Goal: Feedback & Contribution: Leave review/rating

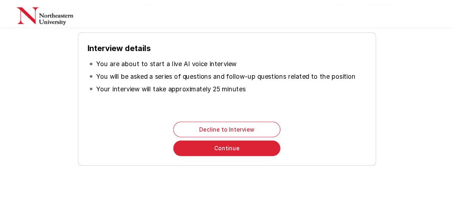
scroll to position [111, 0]
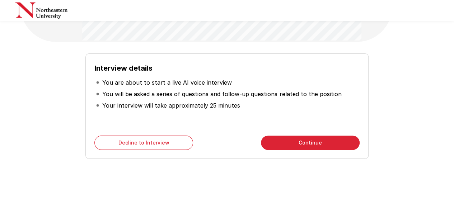
click at [336, 150] on div "Interview details You are about to start a live AI voice interview You will be …" at bounding box center [226, 106] width 283 height 106
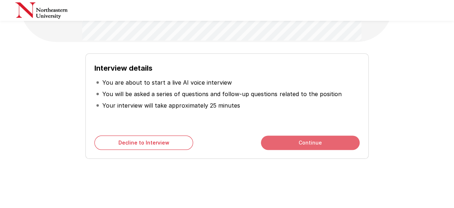
click at [320, 143] on button "Continue" at bounding box center [310, 143] width 99 height 14
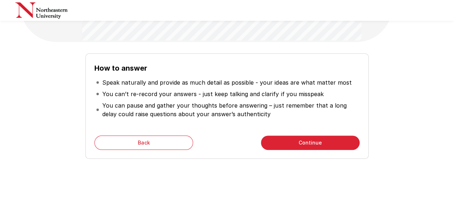
click at [317, 143] on button "Continue" at bounding box center [310, 143] width 99 height 14
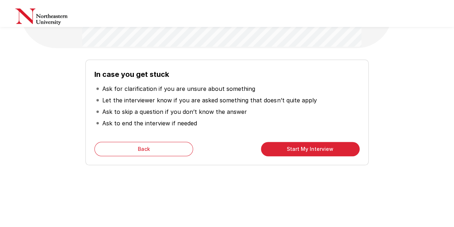
scroll to position [103, 0]
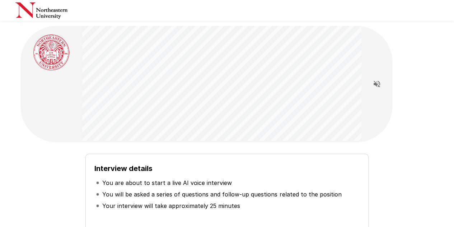
scroll to position [72, 0]
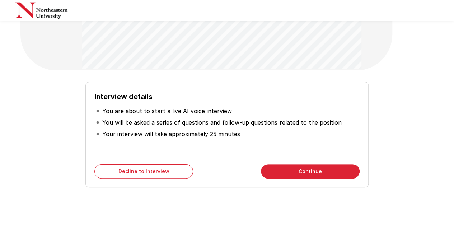
click at [310, 171] on button "Continue" at bounding box center [310, 171] width 99 height 14
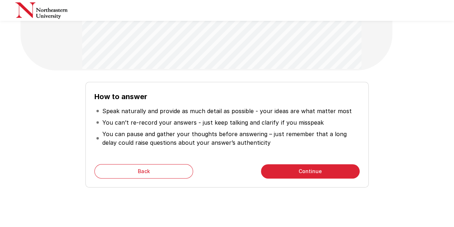
click at [310, 171] on button "Continue" at bounding box center [310, 171] width 99 height 14
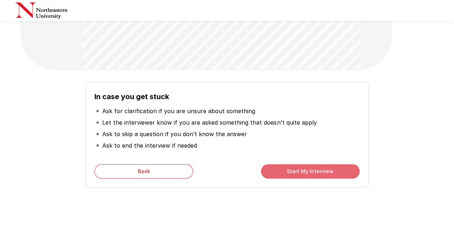
click at [310, 171] on button "Start My Interview" at bounding box center [310, 171] width 99 height 14
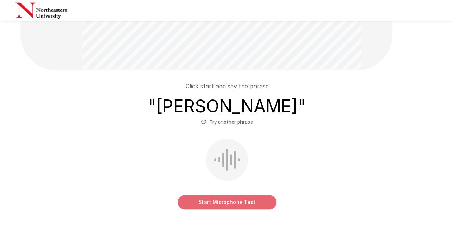
click at [238, 201] on button "Start Microphone Test" at bounding box center [227, 202] width 99 height 14
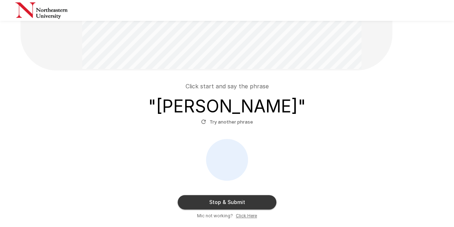
click at [238, 201] on button "Stop & Submit" at bounding box center [227, 202] width 99 height 14
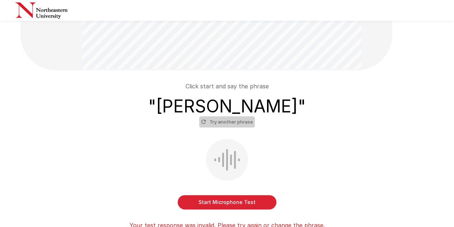
click at [233, 125] on button "Try another phrase" at bounding box center [227, 121] width 56 height 11
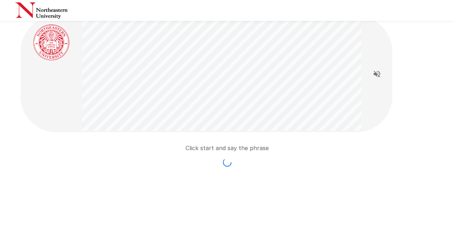
scroll to position [72, 0]
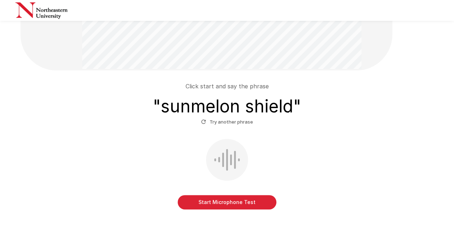
click at [223, 201] on button "Start Microphone Test" at bounding box center [227, 202] width 99 height 14
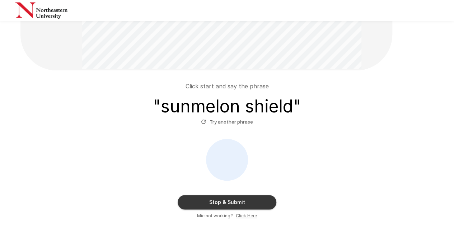
click at [223, 200] on button "Stop & Submit" at bounding box center [227, 202] width 99 height 14
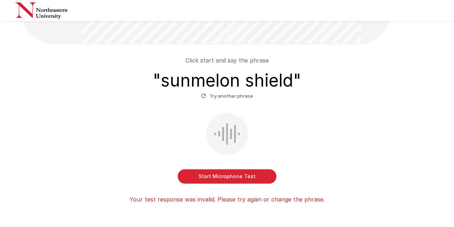
scroll to position [108, 0]
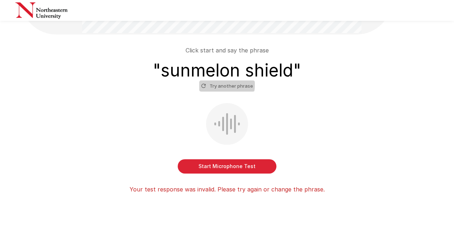
click at [215, 85] on button "Try another phrase" at bounding box center [227, 85] width 56 height 11
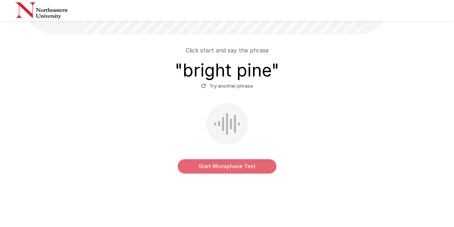
click at [230, 166] on button "Start Microphone Test" at bounding box center [227, 166] width 99 height 14
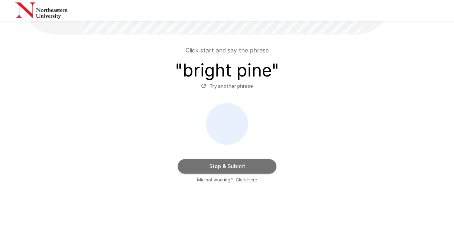
click at [230, 166] on button "Stop & Submit" at bounding box center [227, 166] width 99 height 14
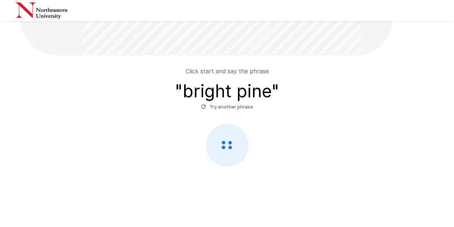
scroll to position [87, 0]
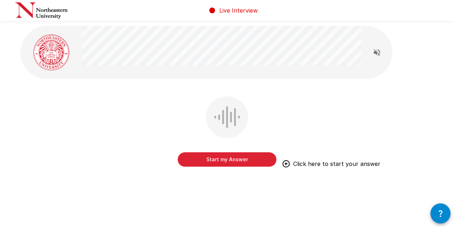
click at [228, 161] on button "Start my Answer" at bounding box center [227, 159] width 99 height 14
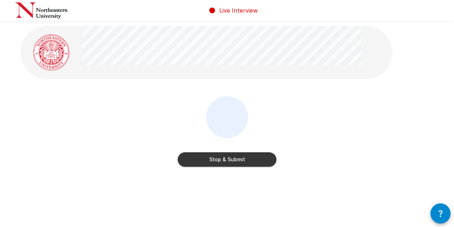
click at [228, 161] on button "Stop & Submit" at bounding box center [227, 159] width 99 height 14
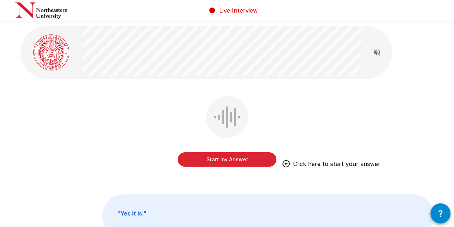
click at [229, 161] on button "Start my Answer" at bounding box center [227, 159] width 99 height 14
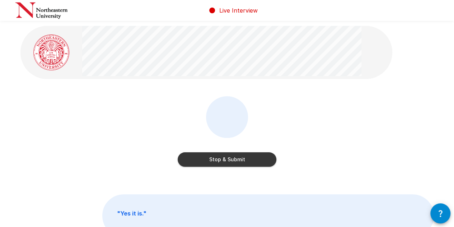
click at [228, 164] on button "Stop & Submit" at bounding box center [227, 159] width 99 height 14
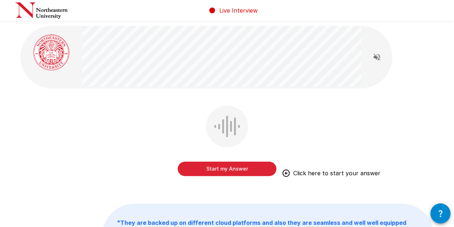
click at [227, 170] on button "Start my Answer" at bounding box center [227, 169] width 99 height 14
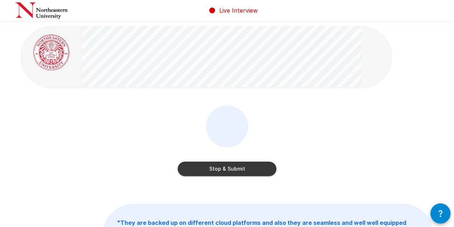
click at [226, 169] on button "Stop & Submit" at bounding box center [227, 169] width 99 height 14
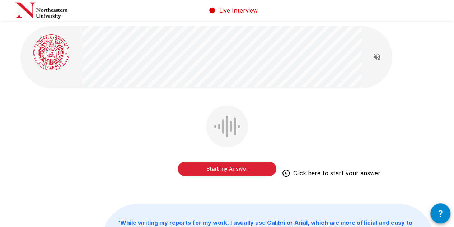
click at [96, 126] on div "Start my Answer Click here to start your answer" at bounding box center [227, 146] width 414 height 81
click at [241, 170] on button "Start my Answer" at bounding box center [227, 169] width 99 height 14
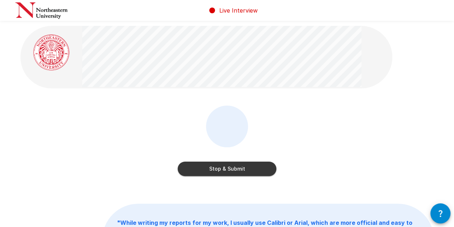
click at [235, 170] on button "Stop & Submit" at bounding box center [227, 169] width 99 height 14
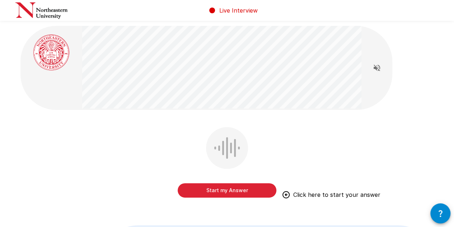
click at [61, 126] on div "Start my Answer Click here to start your answer " For this, for adding headers,…" at bounding box center [227, 182] width 431 height 364
click at [233, 191] on button "Start my Answer" at bounding box center [227, 190] width 99 height 14
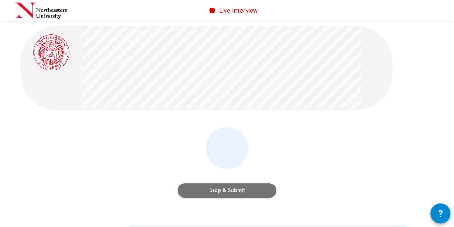
click at [225, 192] on button "Stop & Submit" at bounding box center [227, 190] width 99 height 14
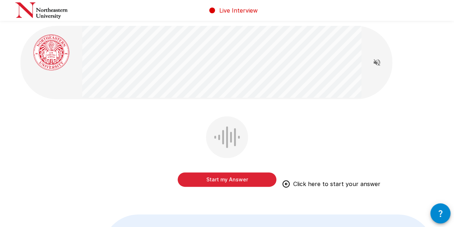
click at [225, 178] on button "Start my Answer" at bounding box center [227, 179] width 99 height 14
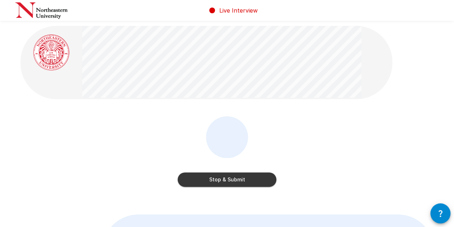
click at [229, 177] on button "Stop & Submit" at bounding box center [227, 179] width 99 height 14
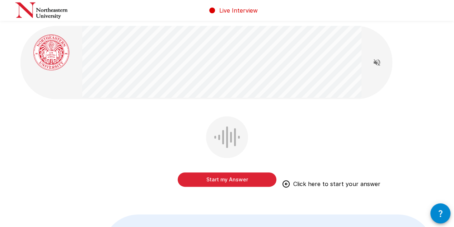
click at [230, 179] on button "Start my Answer" at bounding box center [227, 179] width 99 height 14
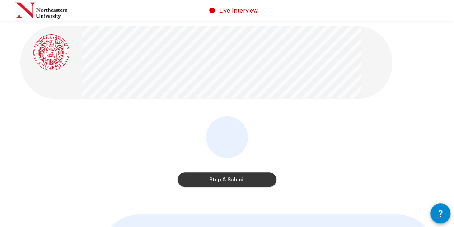
click at [230, 179] on button "Stop & Submit" at bounding box center [227, 179] width 99 height 14
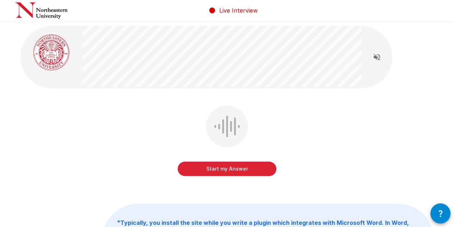
click at [230, 171] on button "Start my Answer" at bounding box center [227, 169] width 99 height 14
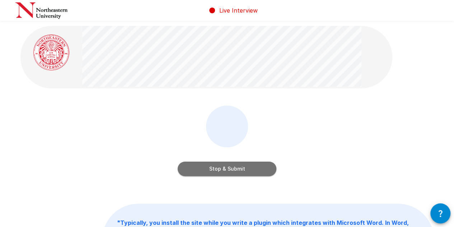
click at [230, 168] on button "Stop & Submit" at bounding box center [227, 169] width 99 height 14
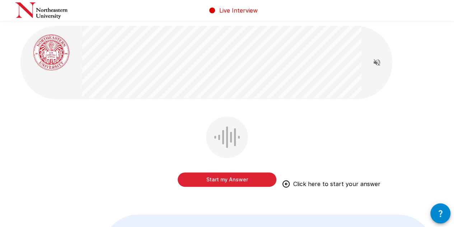
click at [231, 180] on button "Start my Answer" at bounding box center [227, 179] width 99 height 14
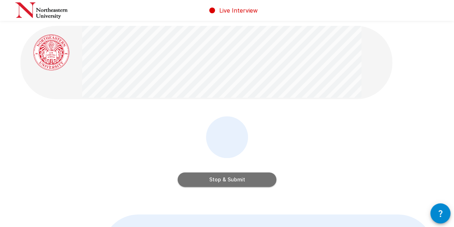
click at [232, 178] on button "Stop & Submit" at bounding box center [227, 179] width 99 height 14
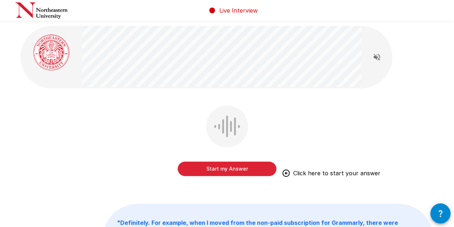
click at [233, 170] on button "Start my Answer" at bounding box center [227, 169] width 99 height 14
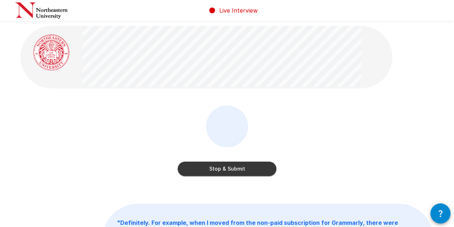
click at [233, 170] on button "Stop & Submit" at bounding box center [227, 169] width 99 height 14
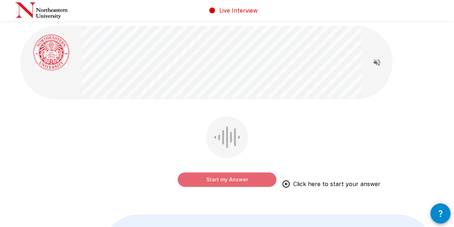
click at [236, 181] on button "Start my Answer" at bounding box center [227, 179] width 99 height 14
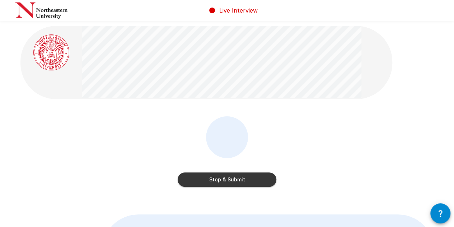
click at [237, 178] on button "Stop & Submit" at bounding box center [227, 179] width 99 height 14
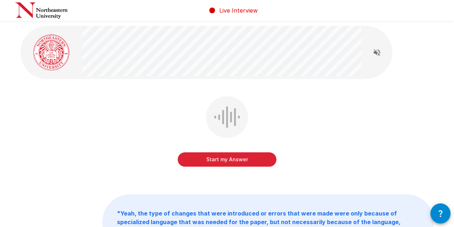
click at [230, 159] on button "Start my Answer" at bounding box center [227, 159] width 99 height 14
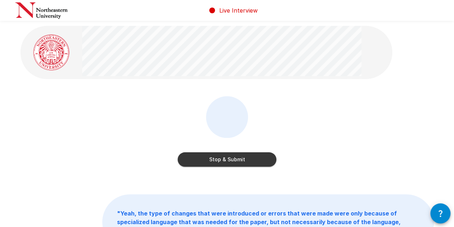
click at [230, 159] on button "Stop & Submit" at bounding box center [227, 159] width 99 height 14
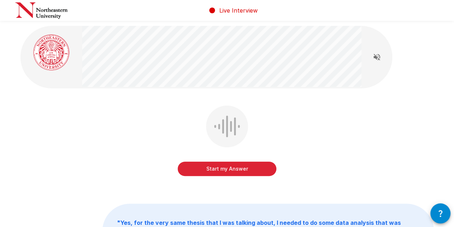
click at [236, 171] on button "Start my Answer" at bounding box center [227, 169] width 99 height 14
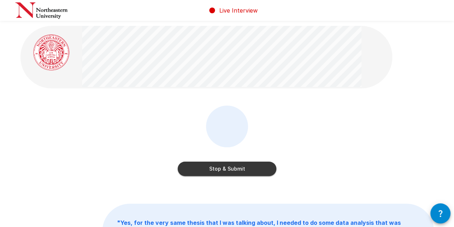
click at [235, 169] on button "Stop & Submit" at bounding box center [227, 169] width 99 height 14
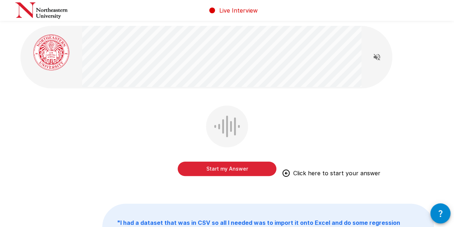
click at [223, 169] on button "Start my Answer" at bounding box center [227, 169] width 99 height 14
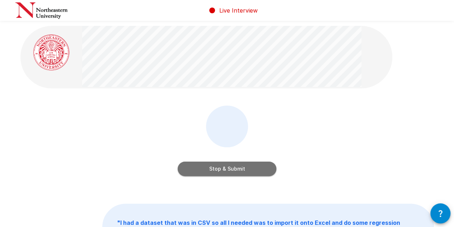
click at [228, 167] on button "Stop & Submit" at bounding box center [227, 169] width 99 height 14
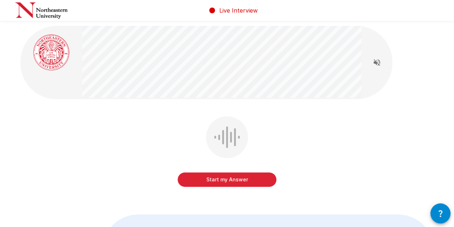
click at [236, 183] on button "Start my Answer" at bounding box center [227, 179] width 99 height 14
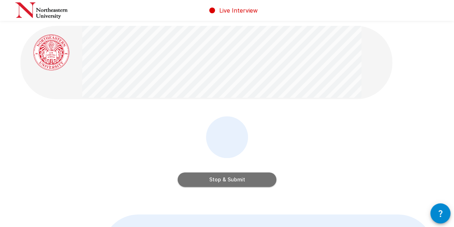
click at [226, 183] on button "Stop & Submit" at bounding box center [227, 179] width 99 height 14
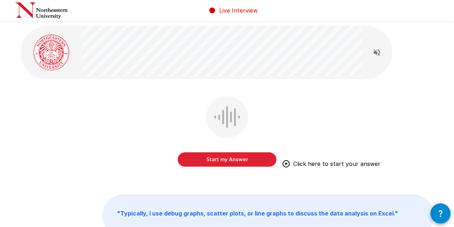
click at [229, 161] on button "Start my Answer" at bounding box center [227, 159] width 99 height 14
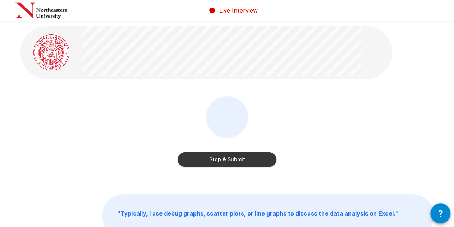
click at [229, 160] on button "Stop & Submit" at bounding box center [227, 159] width 99 height 14
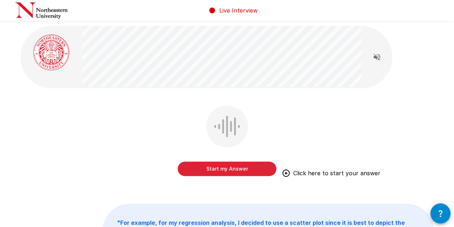
click at [224, 174] on button "Start my Answer" at bounding box center [227, 169] width 99 height 14
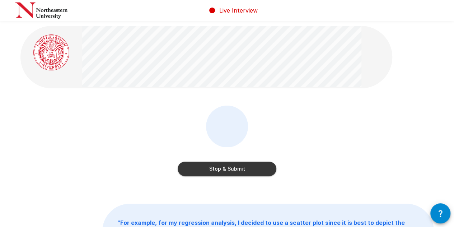
click at [226, 169] on button "Stop & Submit" at bounding box center [227, 169] width 99 height 14
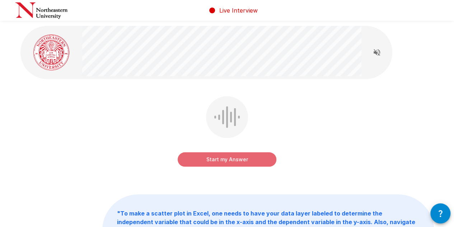
click at [238, 160] on button "Start my Answer" at bounding box center [227, 159] width 99 height 14
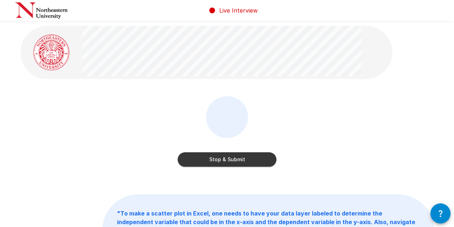
click at [244, 159] on button "Stop & Submit" at bounding box center [227, 159] width 99 height 14
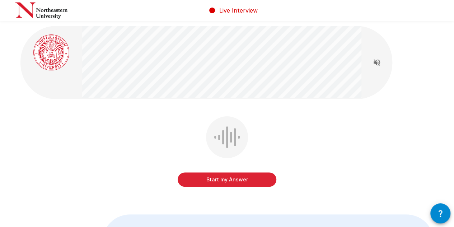
click at [245, 178] on button "Start my Answer" at bounding box center [227, 179] width 99 height 14
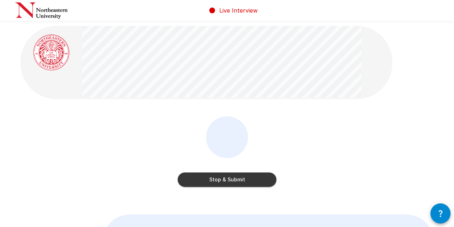
click at [228, 179] on button "Stop & Submit" at bounding box center [227, 179] width 99 height 14
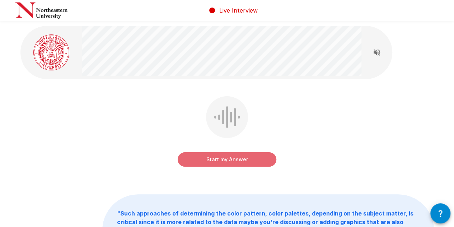
click at [231, 161] on button "Start my Answer" at bounding box center [227, 159] width 99 height 14
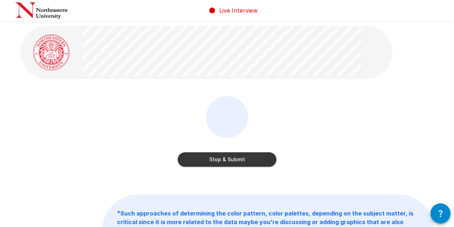
click at [231, 161] on button "Stop & Submit" at bounding box center [227, 159] width 99 height 14
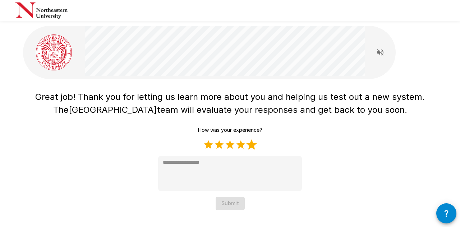
click at [253, 144] on label "5 Stars" at bounding box center [251, 144] width 11 height 11
type textarea "*"
click at [232, 202] on button "Submit" at bounding box center [229, 203] width 29 height 13
